Goal: Find specific page/section: Find specific page/section

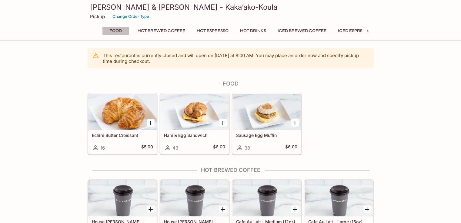
click at [118, 31] on button "Food" at bounding box center [115, 31] width 27 height 8
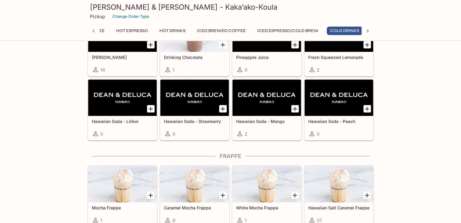
scroll to position [0, 82]
click at [366, 31] on icon at bounding box center [367, 31] width 6 height 6
click at [366, 31] on div "Food Hot Brewed Coffee Hot Espresso Hot Drinks Iced Brewed Coffee Iced Espresso…" at bounding box center [231, 33] width 286 height 12
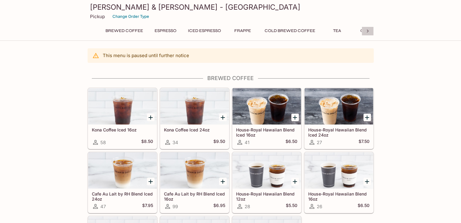
click at [369, 31] on icon at bounding box center [367, 31] width 6 height 6
click at [369, 31] on div "Brewed Coffee Espresso Iced Espresso Frappe Cold Brewed Coffee Tea Others" at bounding box center [231, 33] width 286 height 12
click at [352, 30] on button "Others" at bounding box center [347, 31] width 27 height 8
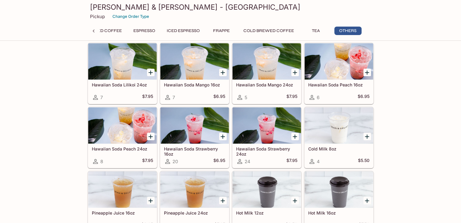
scroll to position [764, 0]
